Goal: Find specific page/section: Find specific page/section

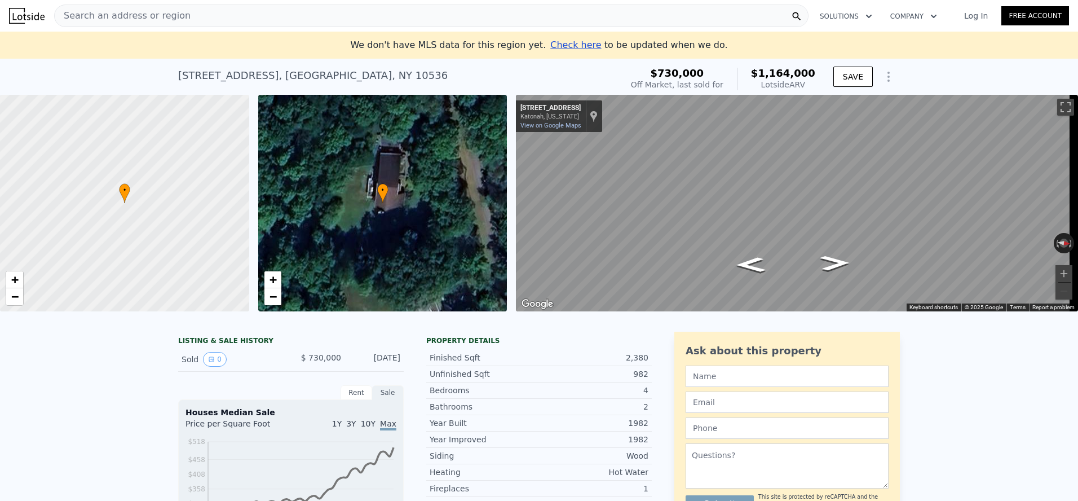
click at [890, 80] on icon "Show Options" at bounding box center [889, 77] width 14 height 14
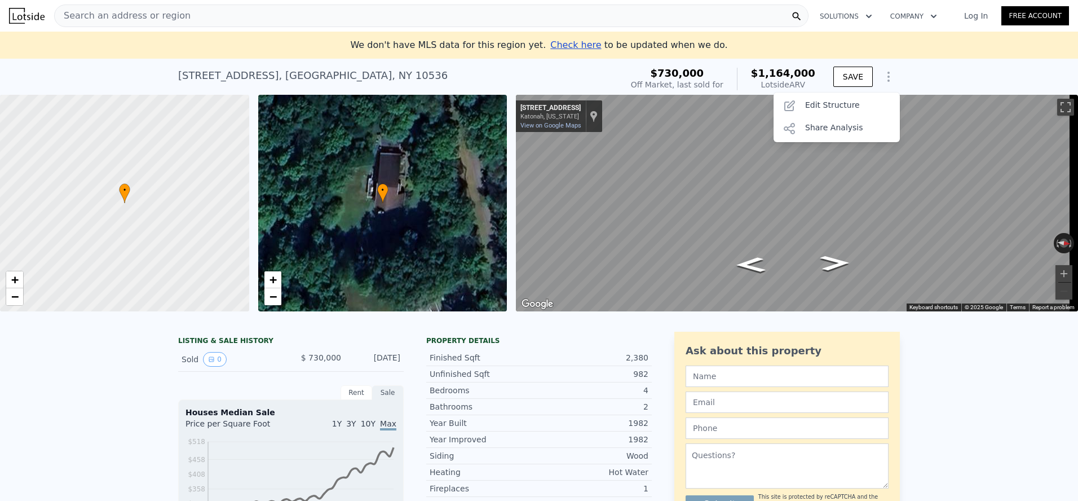
click at [887, 77] on icon "Show Options" at bounding box center [889, 77] width 14 height 14
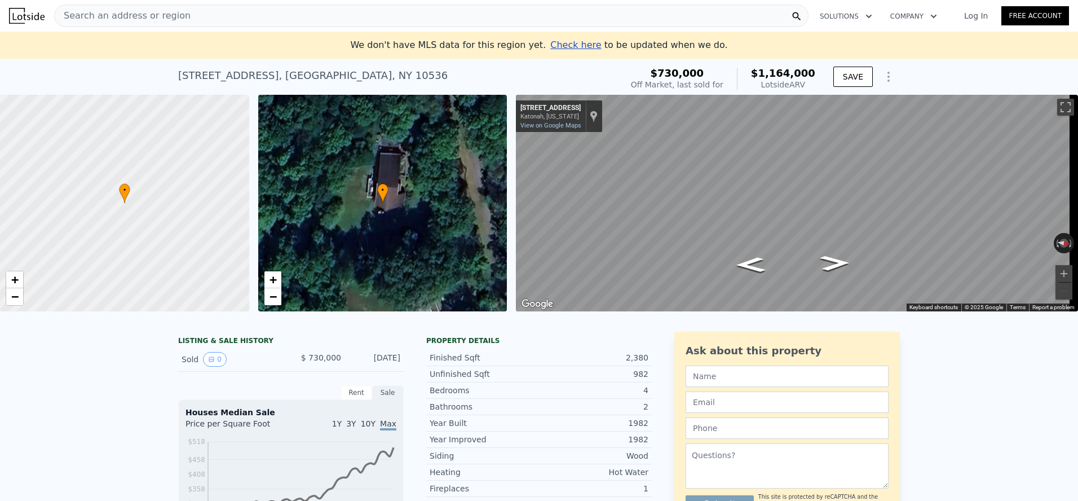
click at [196, 17] on div "Search an address or region" at bounding box center [431, 16] width 755 height 23
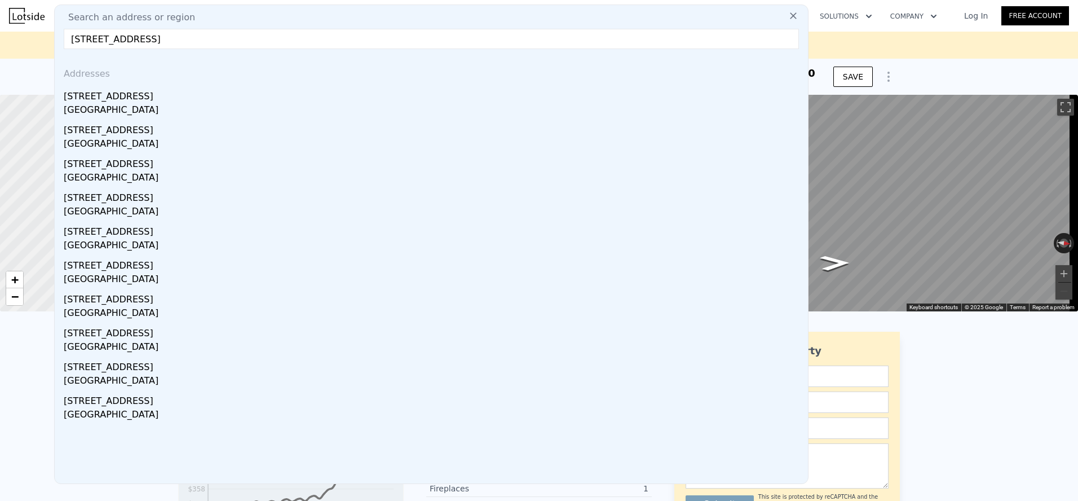
click at [120, 38] on input "[STREET_ADDRESS]" at bounding box center [431, 39] width 735 height 20
click at [121, 38] on input "[STREET_ADDRESS]" at bounding box center [431, 39] width 735 height 20
click at [123, 39] on input "[STREET_ADDRESS]" at bounding box center [431, 39] width 735 height 20
click at [126, 42] on input "[STREET_ADDRESS]" at bounding box center [431, 39] width 735 height 20
click at [301, 36] on input "[STREET_ADDRESS]" at bounding box center [431, 39] width 735 height 20
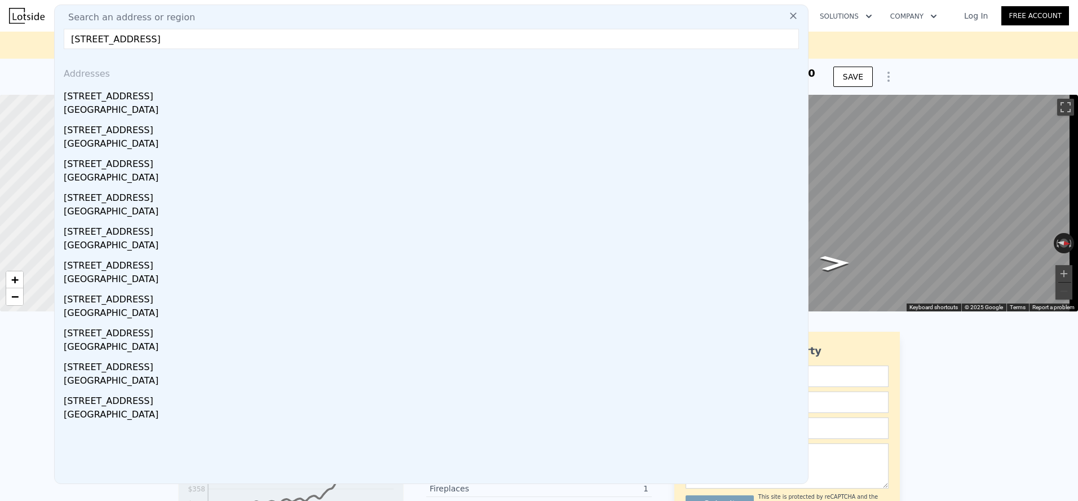
type input "[STREET_ADDRESS]"
click at [301, 36] on input "[STREET_ADDRESS]" at bounding box center [431, 39] width 735 height 20
type input "[STREET_ADDRESS]"
